Goal: Communication & Community: Connect with others

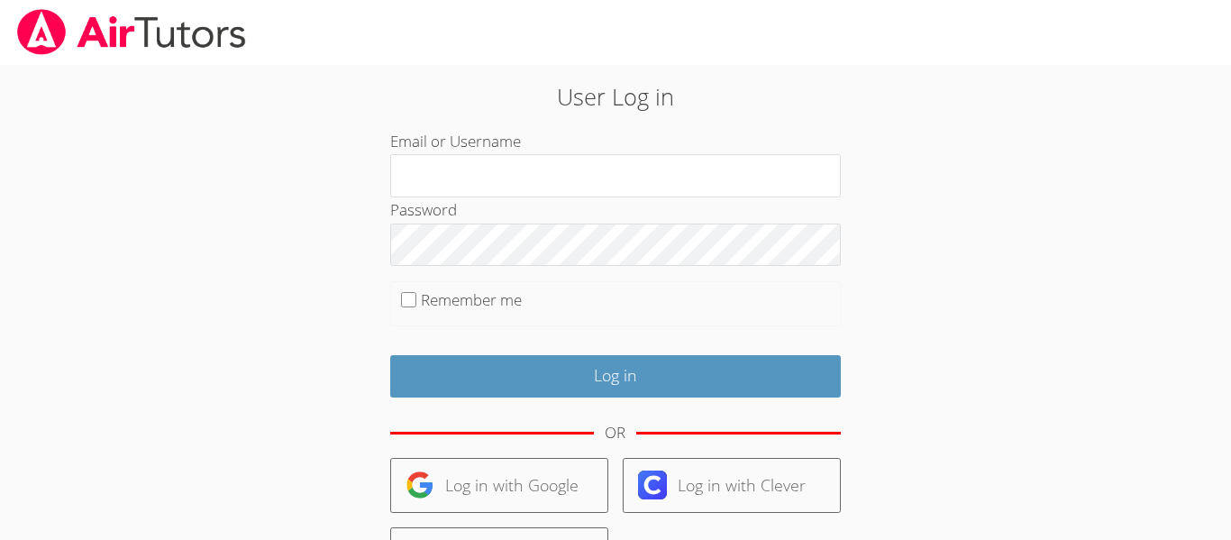
type input "[EMAIL_ADDRESS][DOMAIN_NAME]"
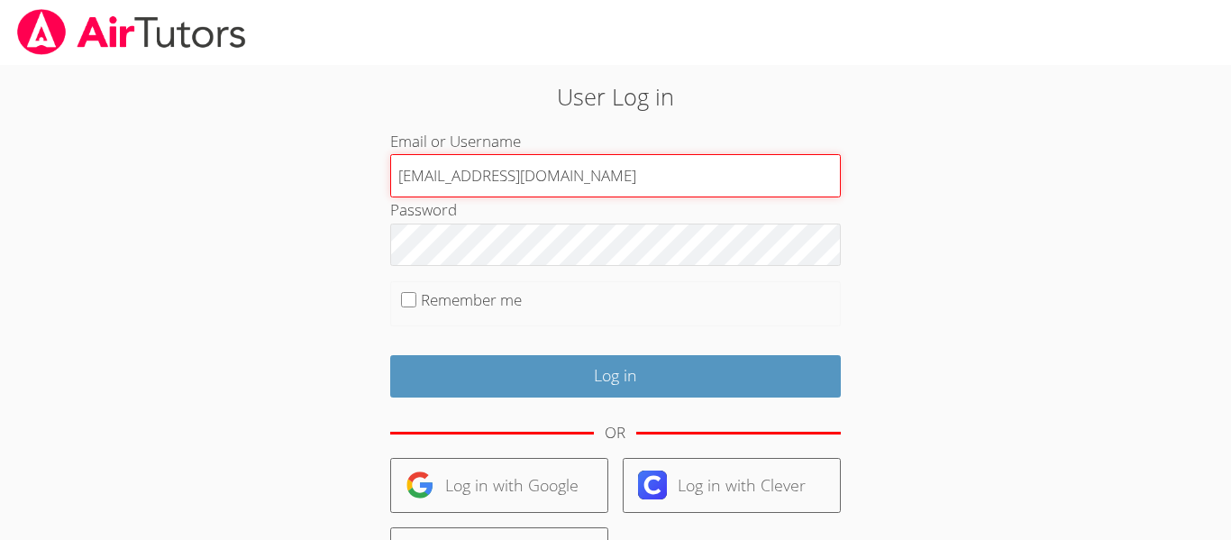
click at [606, 181] on input "[EMAIL_ADDRESS][DOMAIN_NAME]" at bounding box center [615, 175] width 450 height 43
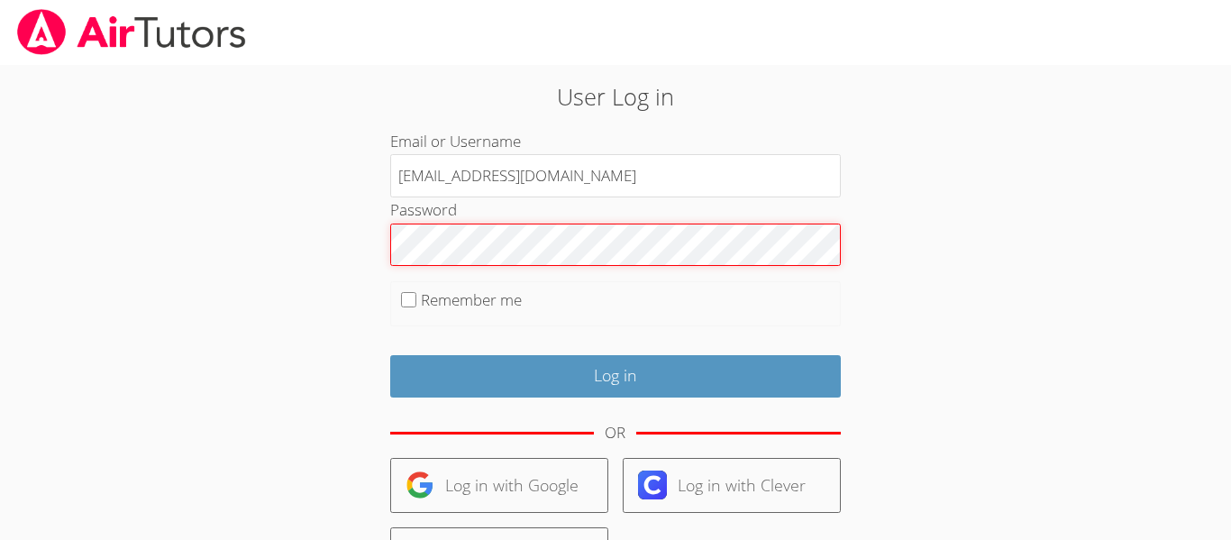
click at [390, 355] on input "Log in" at bounding box center [615, 376] width 450 height 42
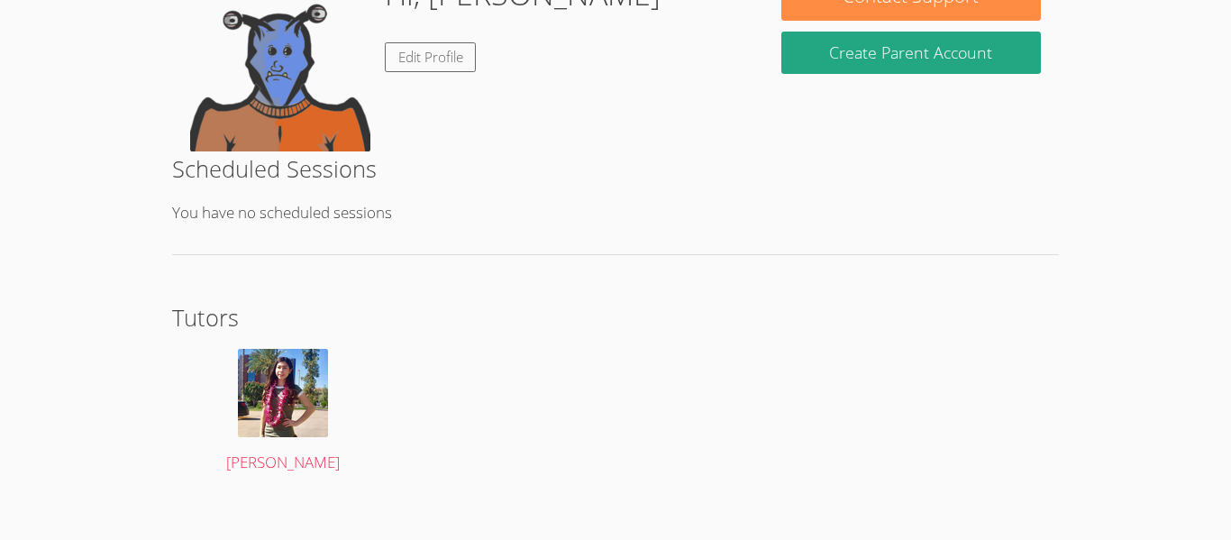
scroll to position [340, 0]
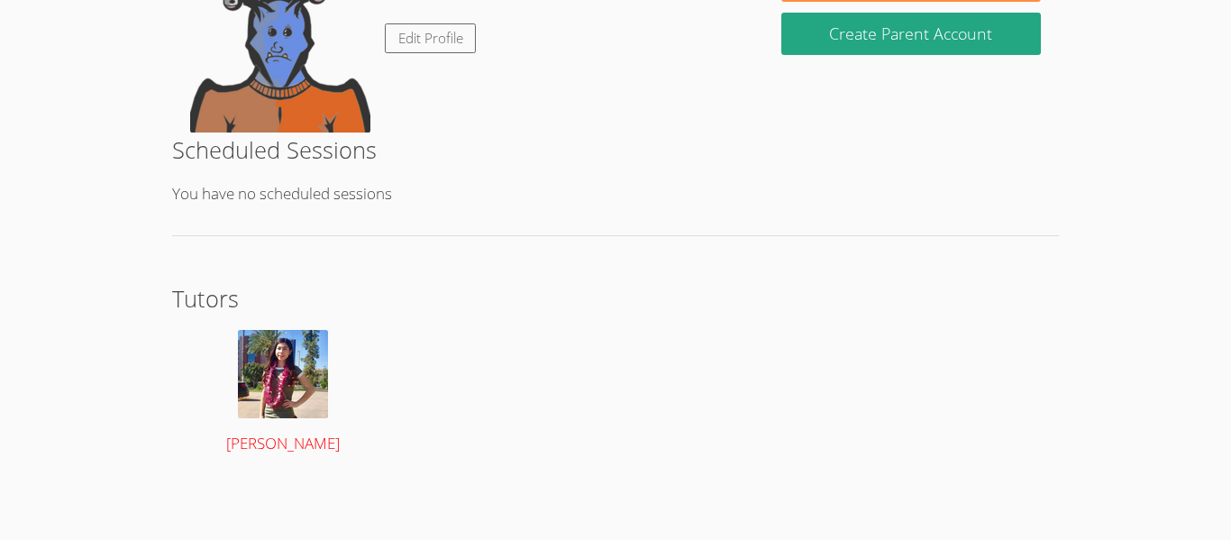
click at [290, 350] on img at bounding box center [283, 374] width 90 height 88
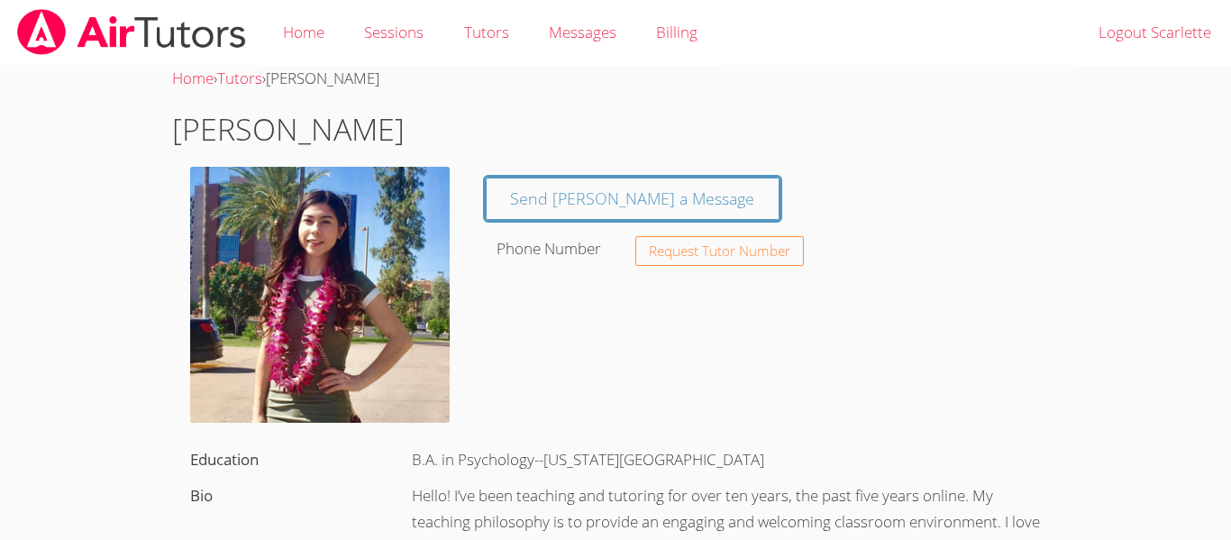
click at [290, 477] on div "Bio" at bounding box center [283, 495] width 222 height 37
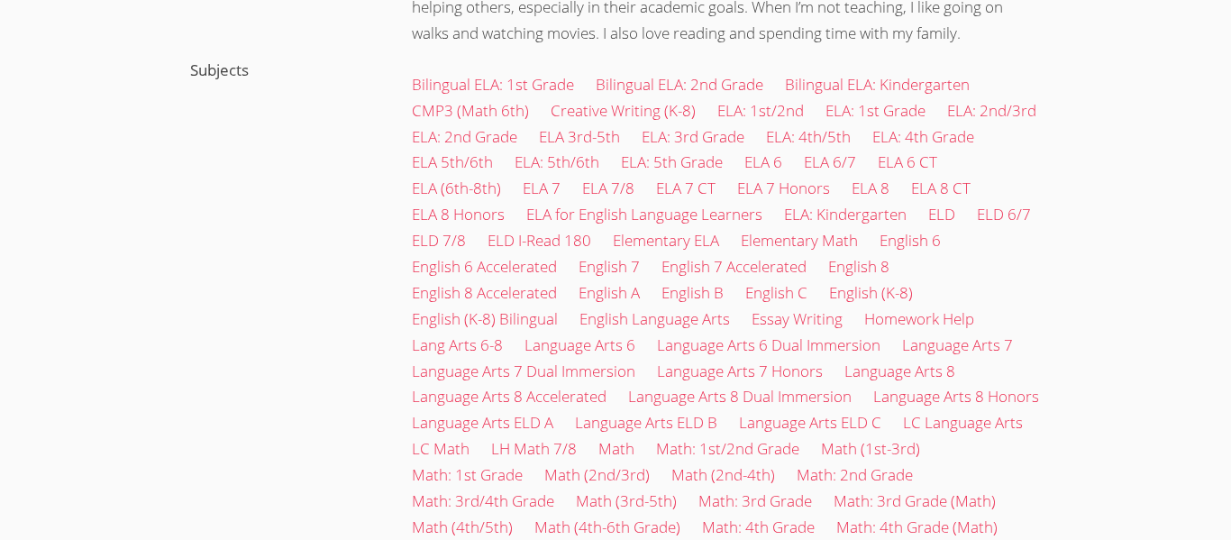
scroll to position [594, 0]
click at [639, 163] on link "ELA: 5th Grade" at bounding box center [672, 160] width 102 height 21
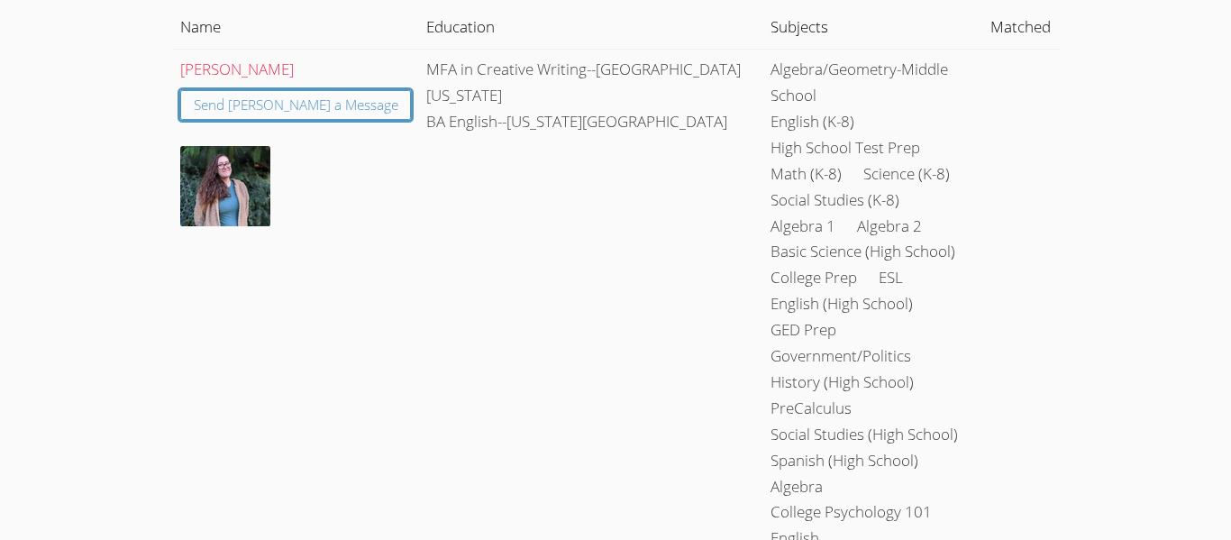
scroll to position [223, 0]
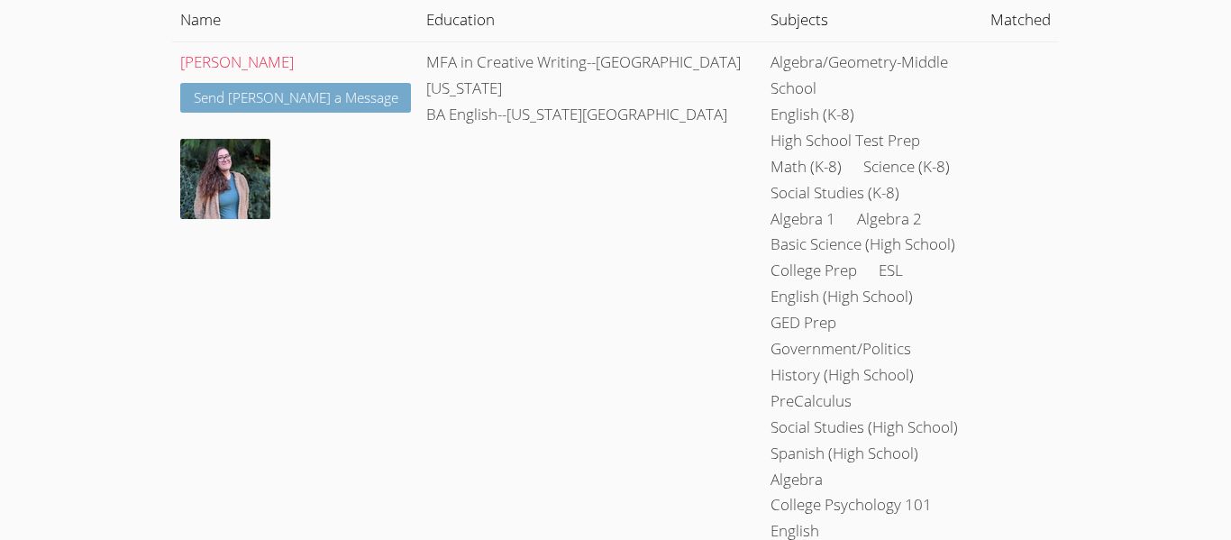
click at [218, 85] on link "Send Katherine a Message" at bounding box center [296, 98] width 232 height 30
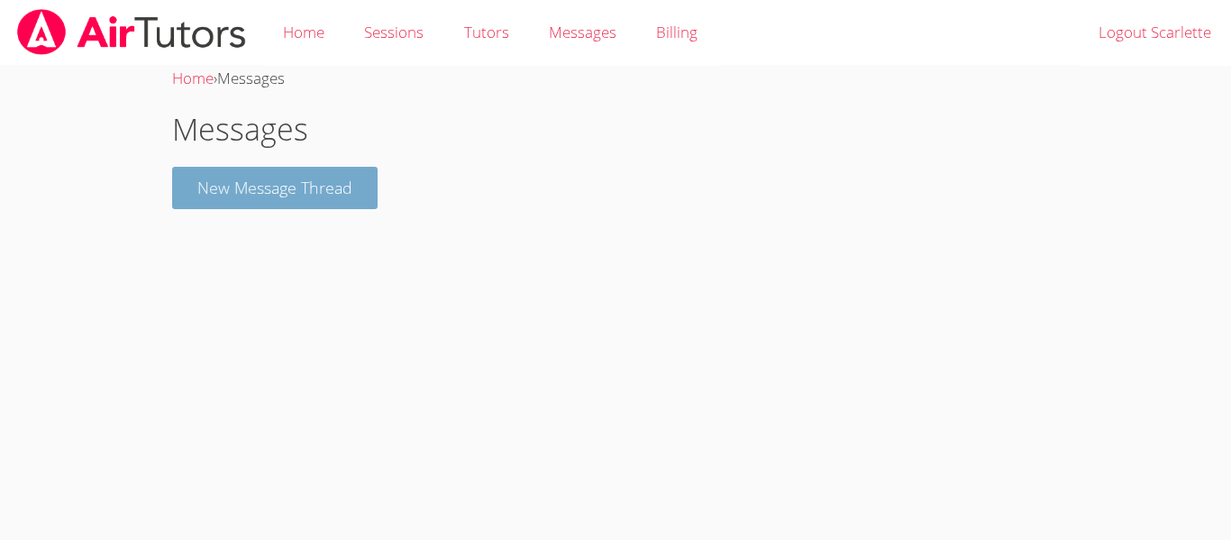
click at [332, 192] on button "New Message Thread" at bounding box center [274, 188] width 205 height 42
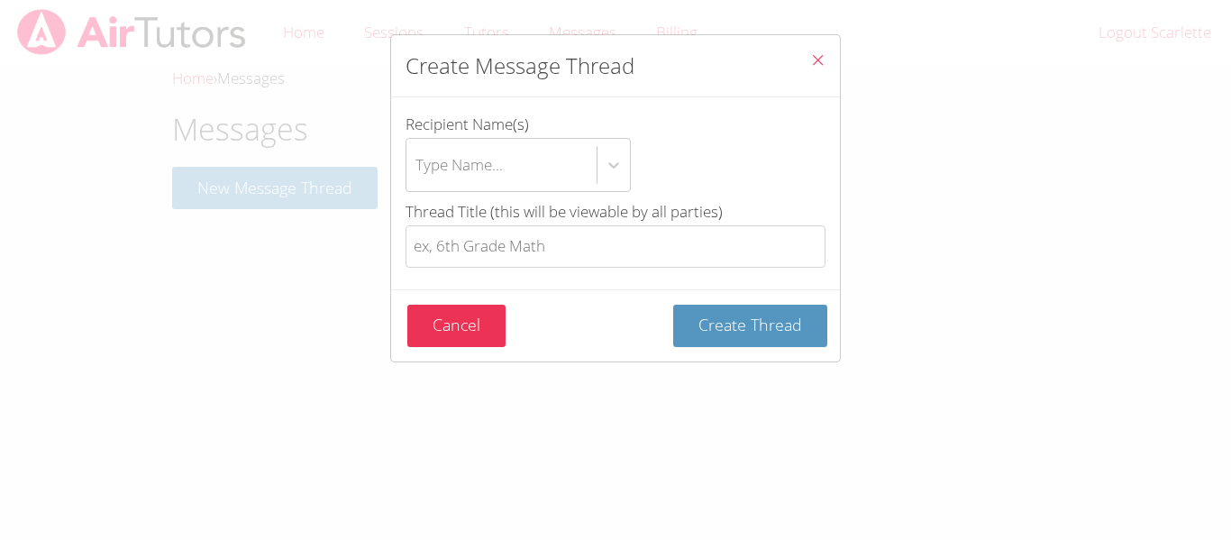
click at [810, 68] on span "Close" at bounding box center [817, 61] width 15 height 21
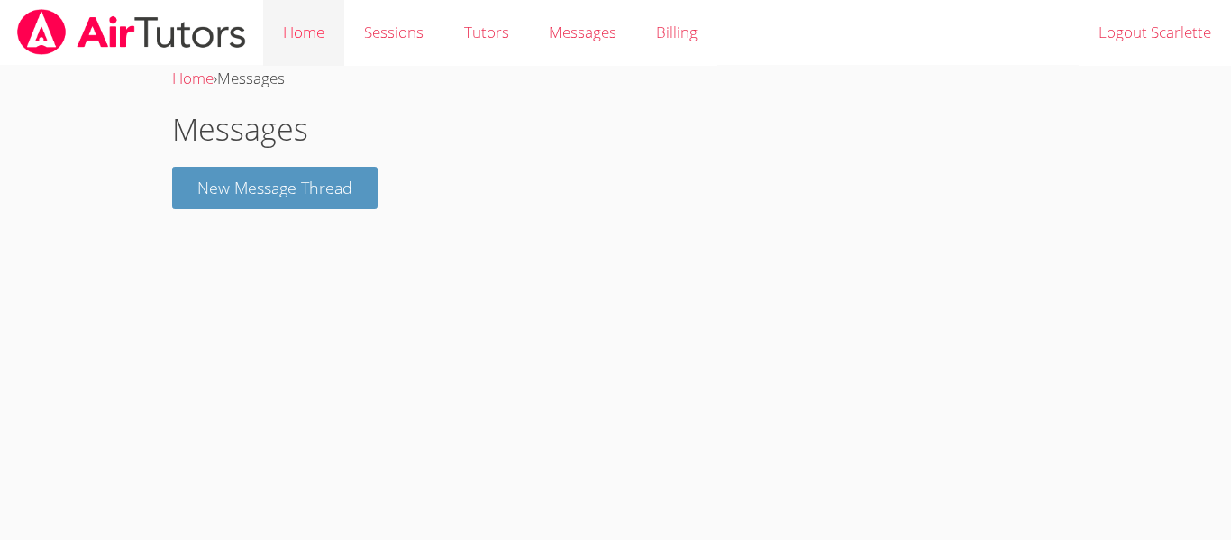
click at [284, 39] on link "Home" at bounding box center [303, 33] width 81 height 66
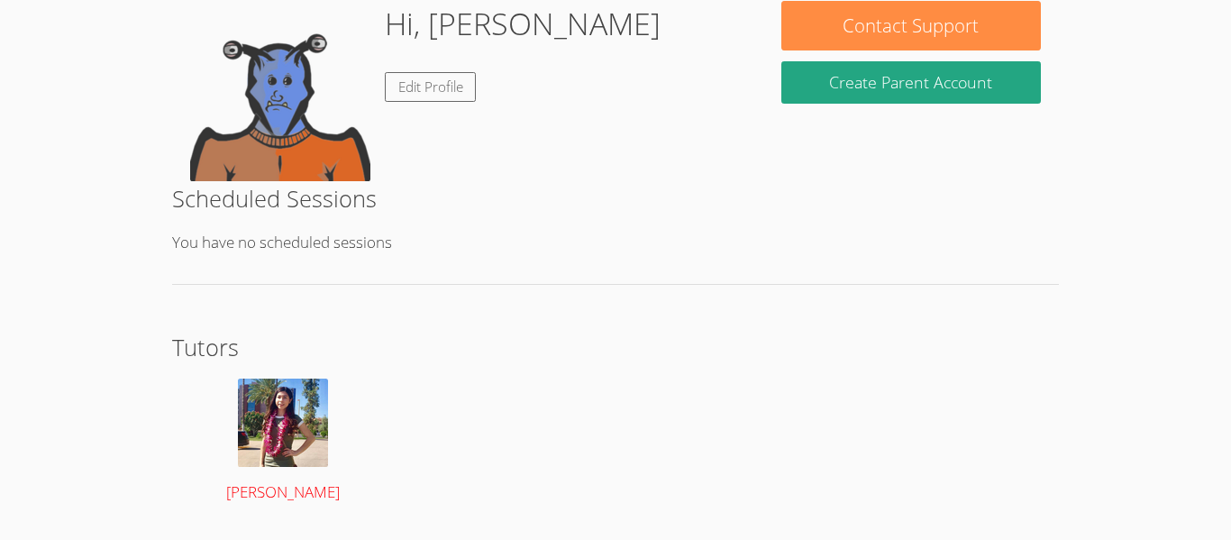
scroll to position [277, 0]
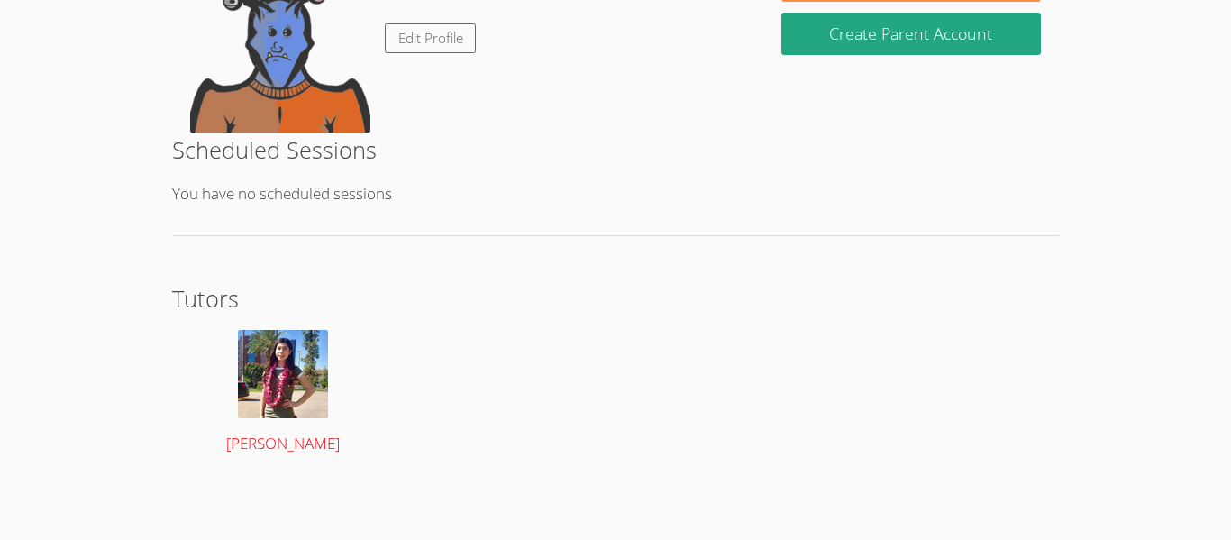
click at [246, 432] on span "Janette Sacdalan" at bounding box center [283, 442] width 114 height 21
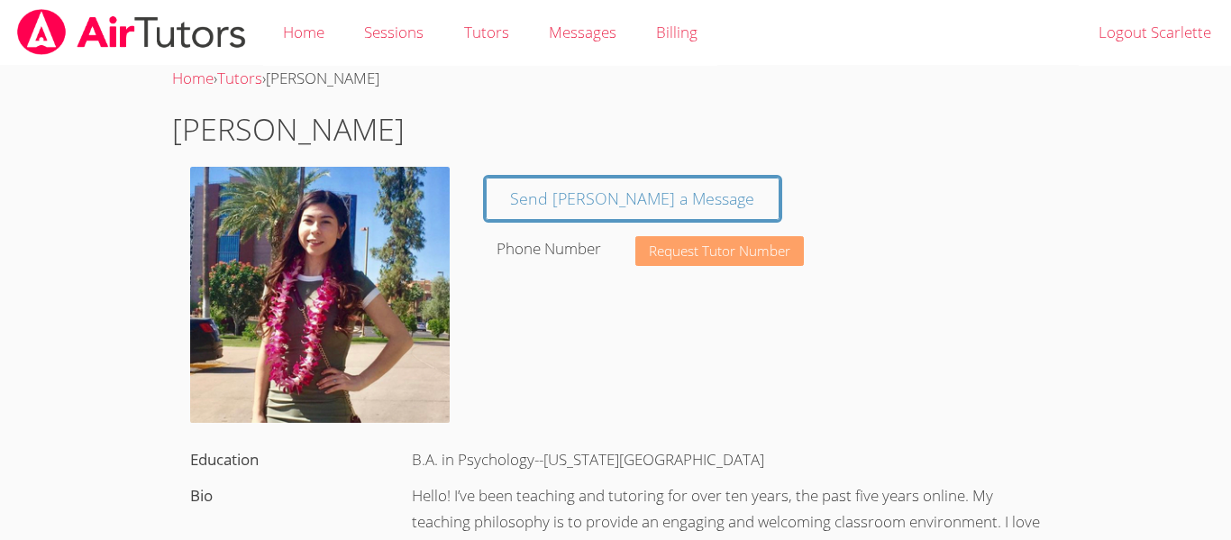
click at [664, 261] on button "Request Tutor Number" at bounding box center [719, 251] width 168 height 30
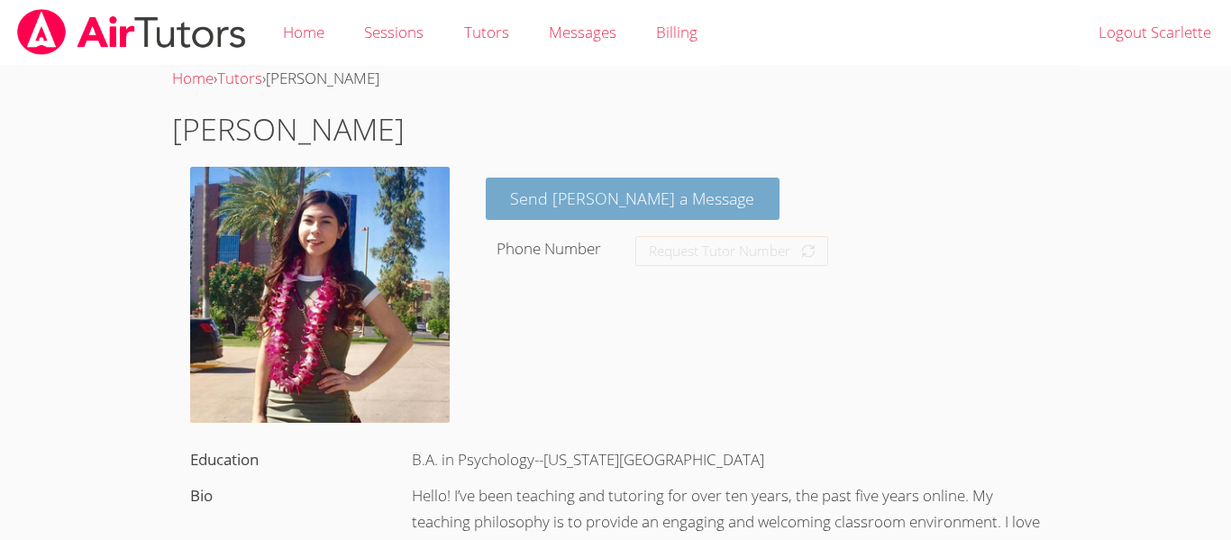
click at [516, 214] on link "Send Janette a Message" at bounding box center [633, 198] width 295 height 42
